Goal: Task Accomplishment & Management: Manage account settings

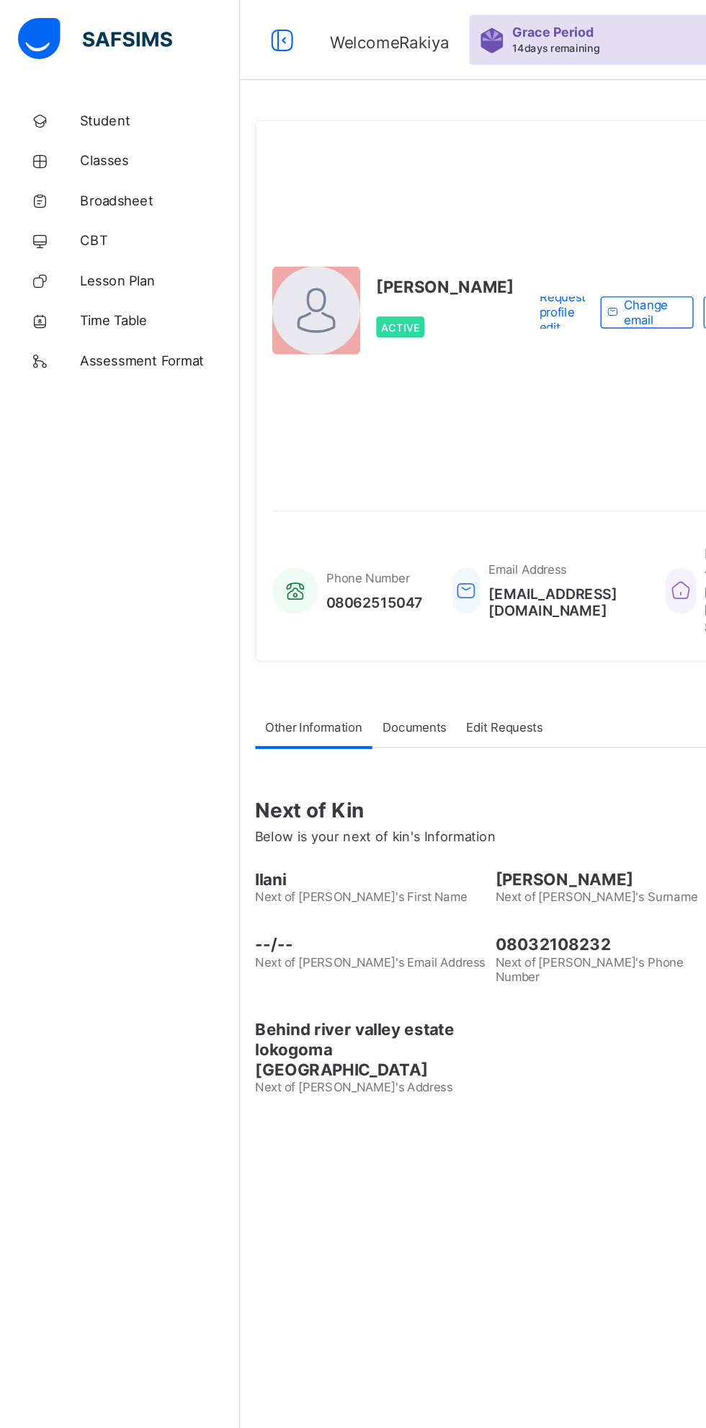
click at [87, 114] on span "Classes" at bounding box center [115, 116] width 115 height 12
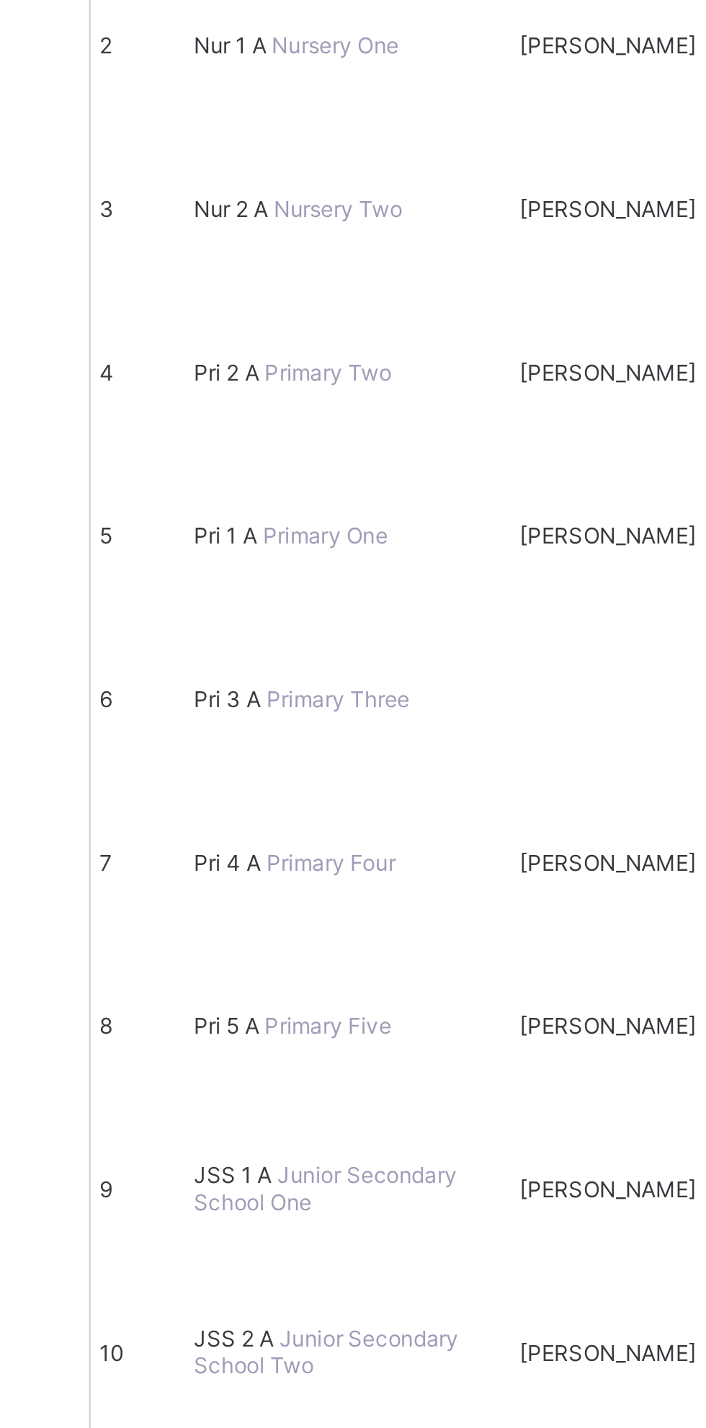
click at [248, 850] on span "JSS 2 A" at bounding box center [231, 855] width 34 height 11
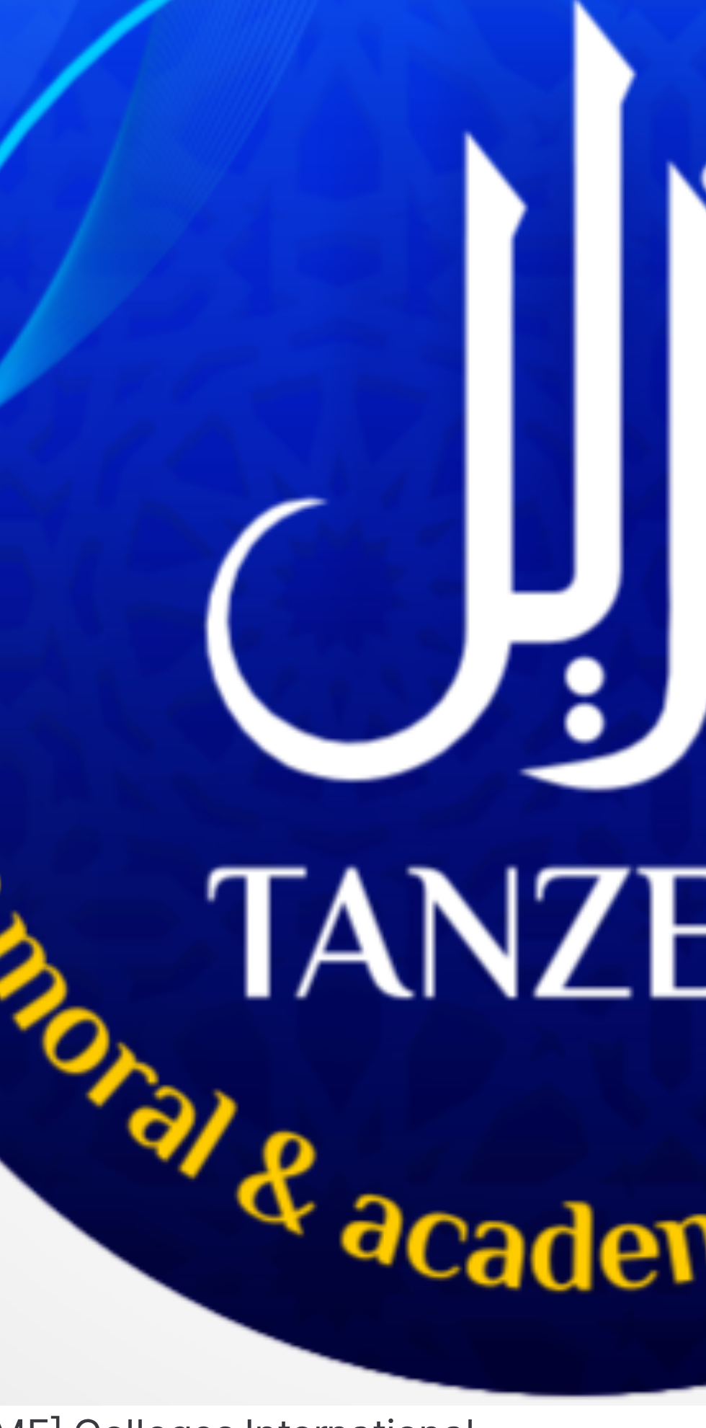
click at [220, 187] on span "Attendance" at bounding box center [196, 182] width 47 height 11
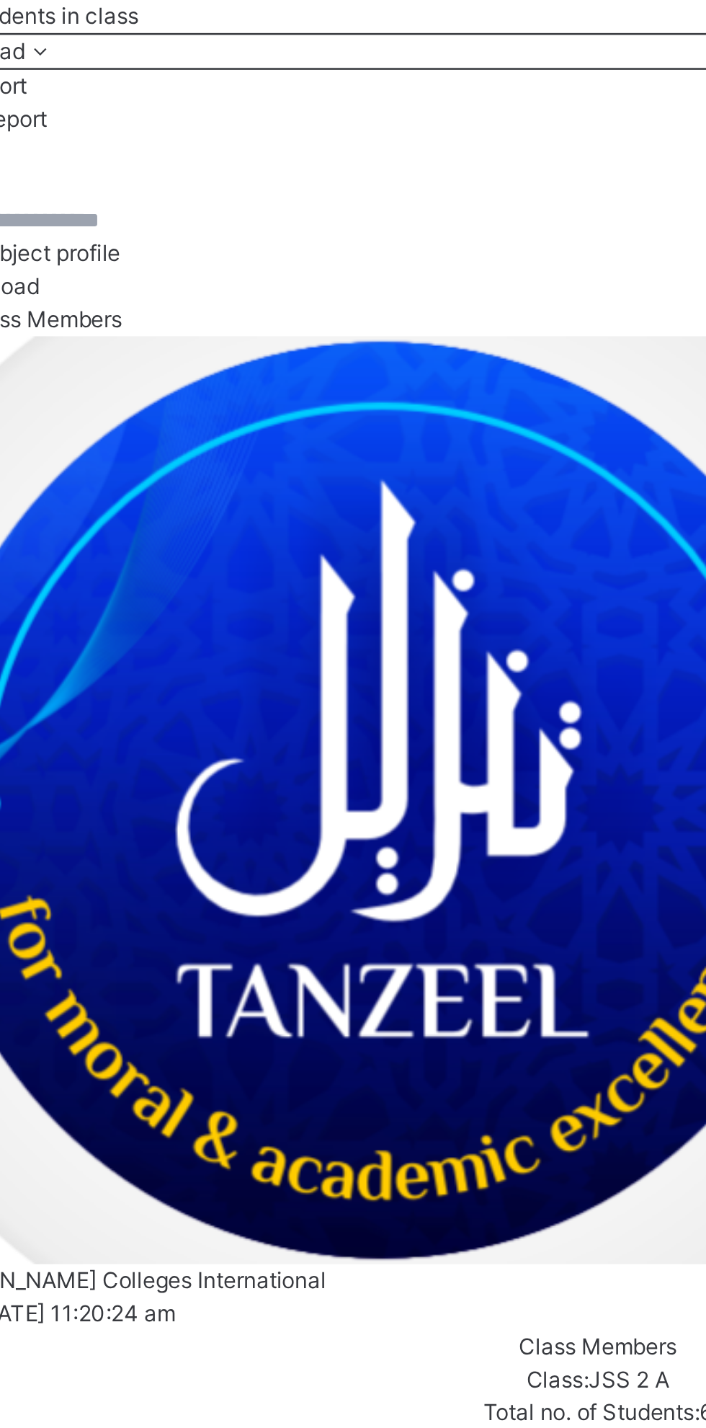
type input "**********"
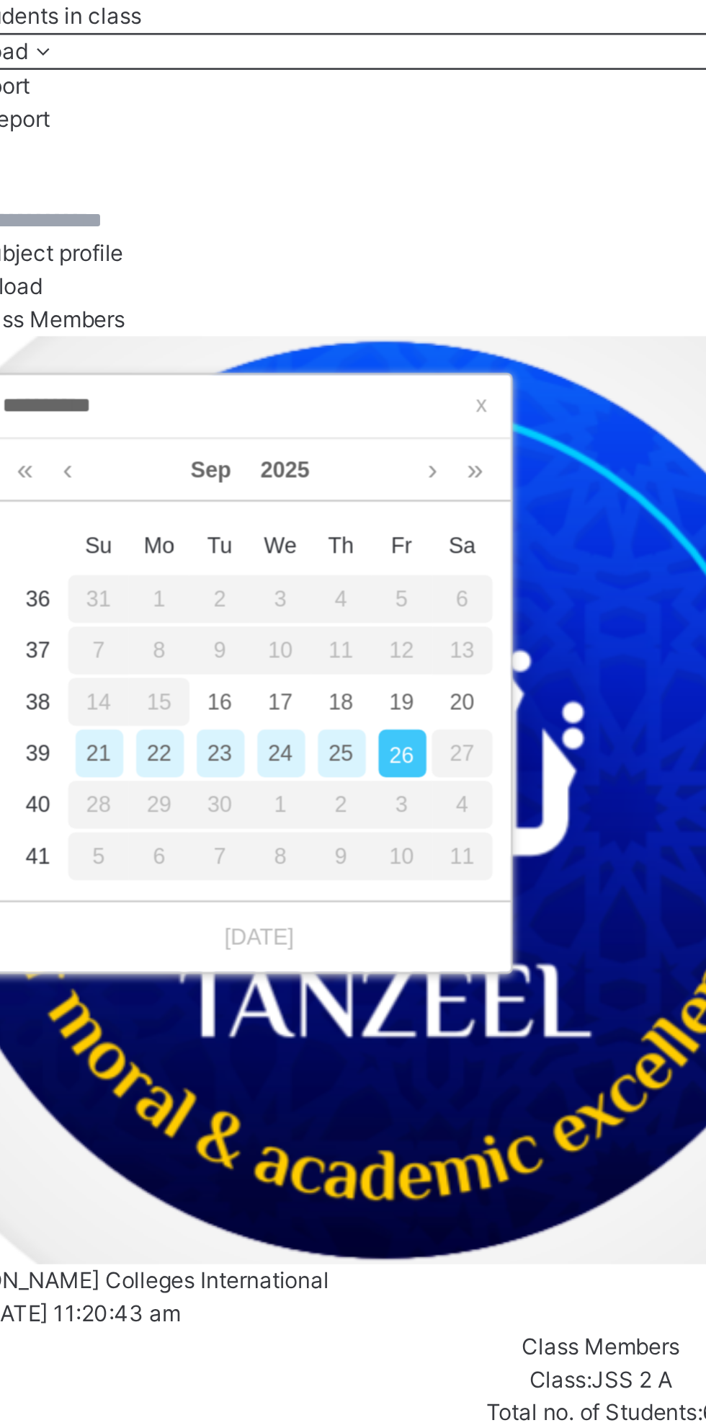
click at [346, 547] on div "25" at bounding box center [338, 544] width 19 height 19
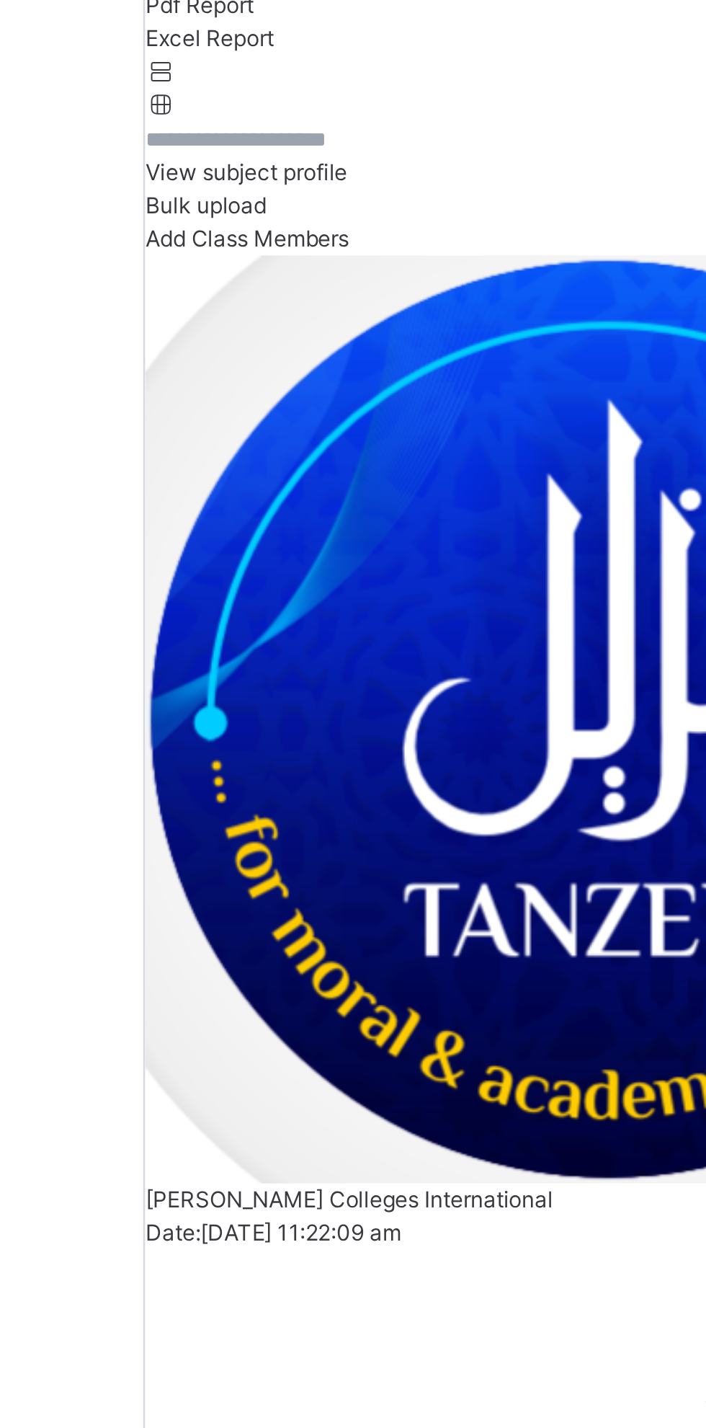
type input "**********"
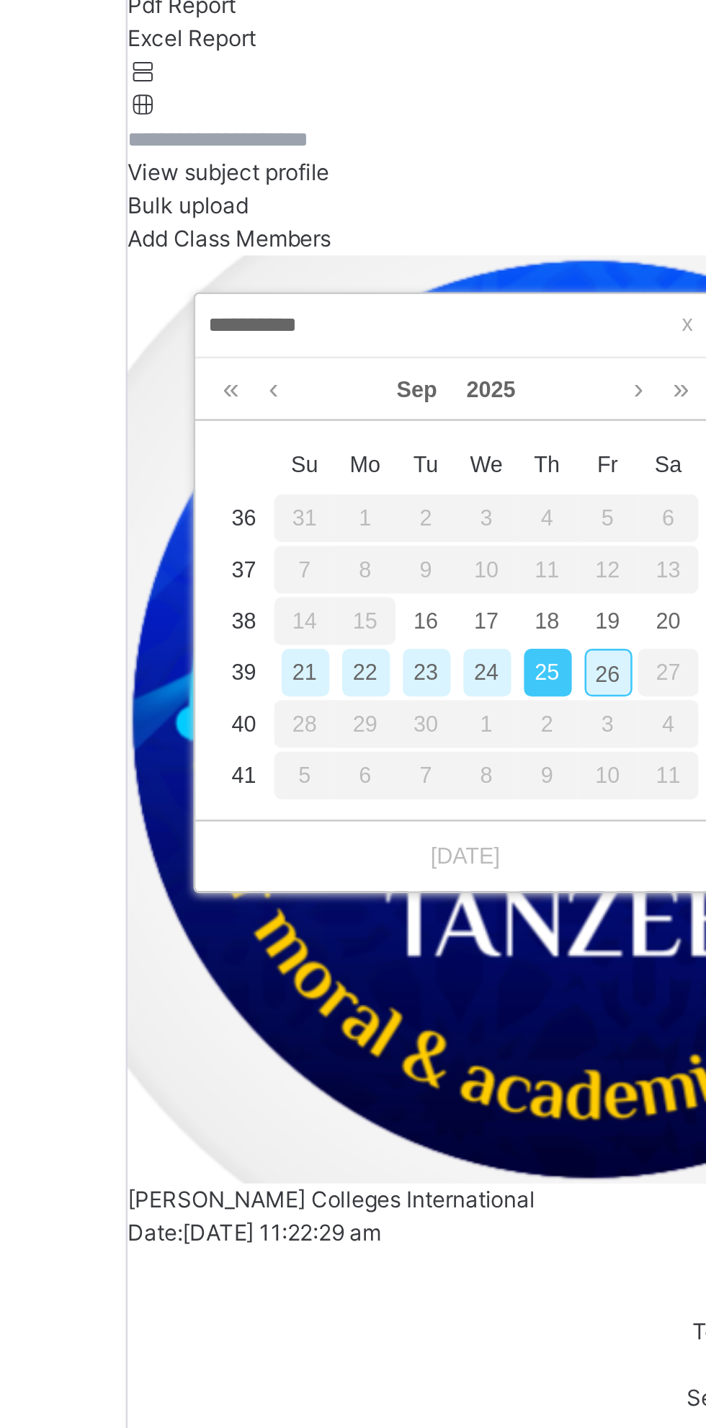
click at [316, 549] on div "24" at bounding box center [314, 544] width 19 height 19
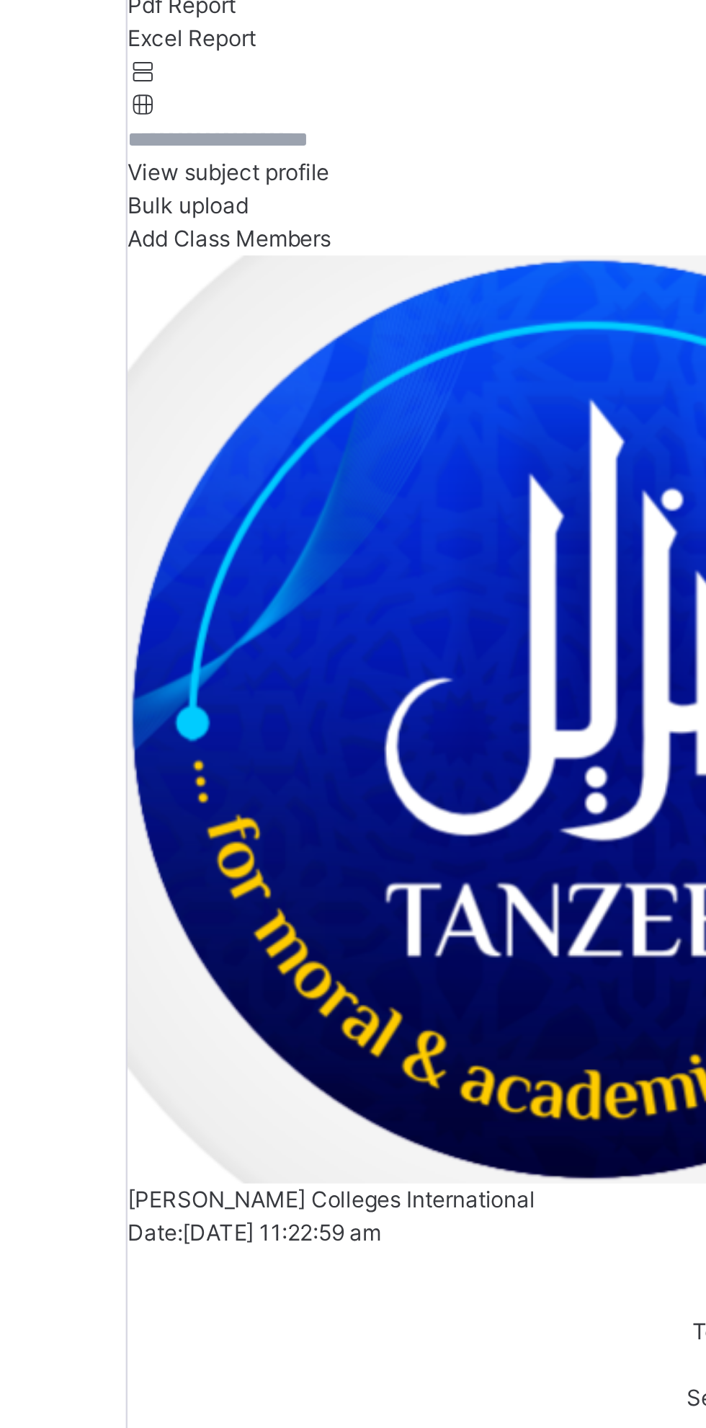
click at [268, 522] on div "15" at bounding box center [266, 524] width 24 height 19
click at [263, 524] on div "15" at bounding box center [266, 524] width 24 height 19
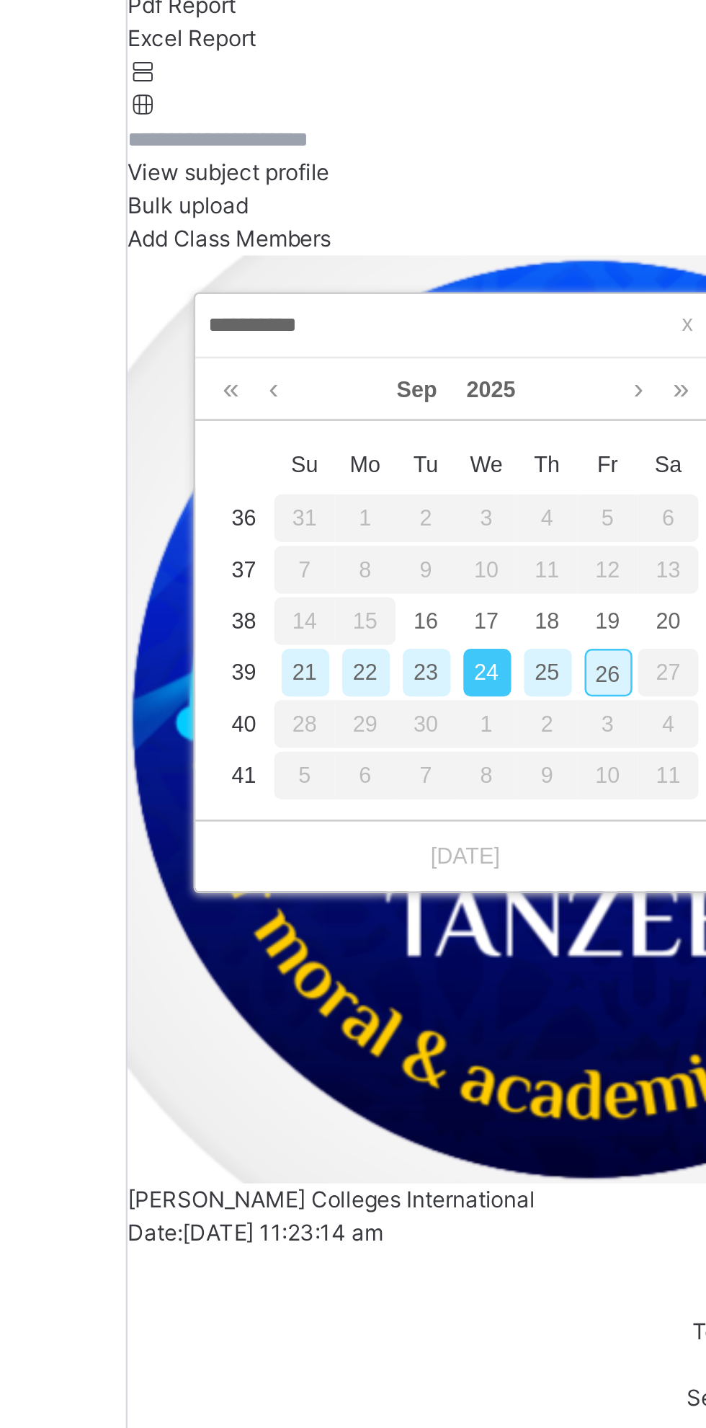
click at [268, 522] on div "15" at bounding box center [266, 524] width 24 height 19
click at [264, 523] on div "15" at bounding box center [266, 524] width 24 height 19
click at [265, 522] on div "15" at bounding box center [266, 524] width 24 height 19
click at [270, 491] on div "1" at bounding box center [266, 484] width 24 height 19
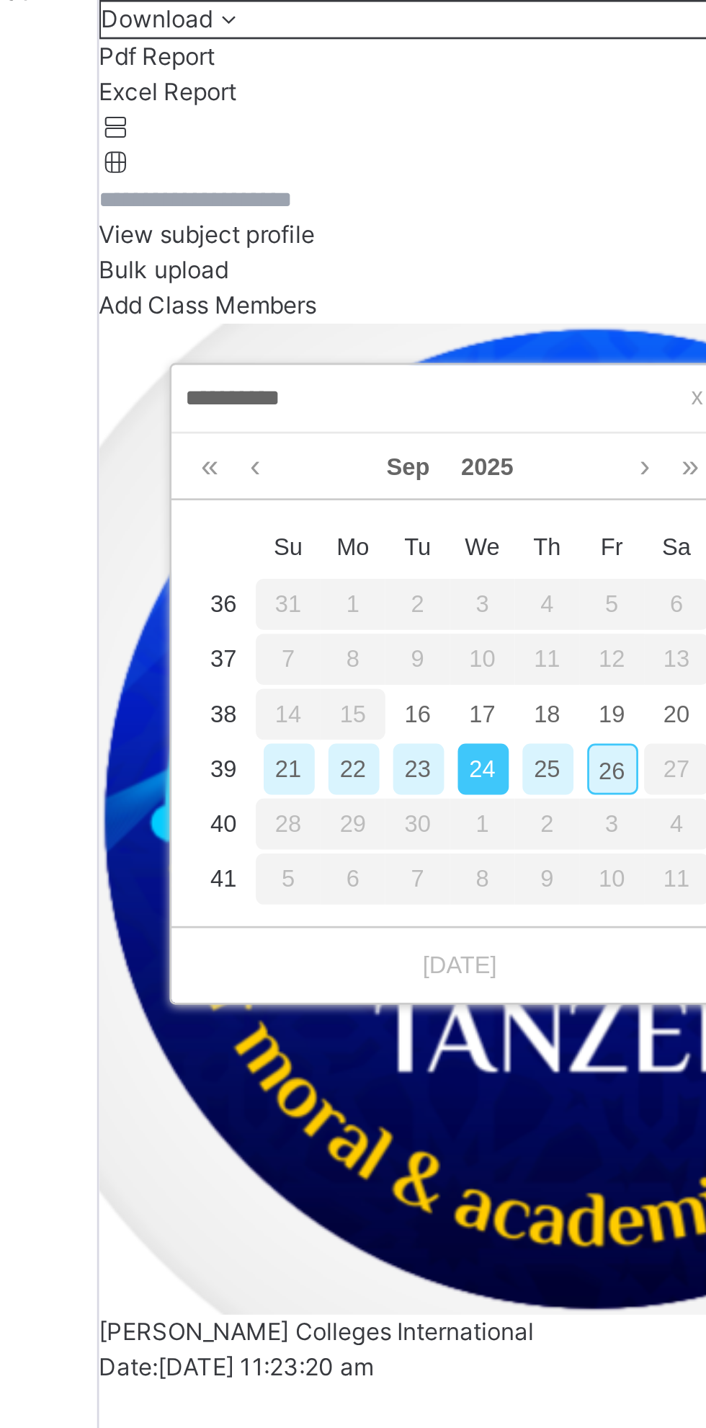
click at [274, 526] on div "15" at bounding box center [266, 524] width 24 height 19
click at [270, 522] on div "15" at bounding box center [266, 524] width 24 height 19
click at [264, 522] on div "15" at bounding box center [266, 524] width 24 height 19
click at [264, 527] on div "15" at bounding box center [266, 524] width 24 height 19
click at [286, 524] on div "16" at bounding box center [290, 524] width 19 height 19
